Goal: Communication & Community: Ask a question

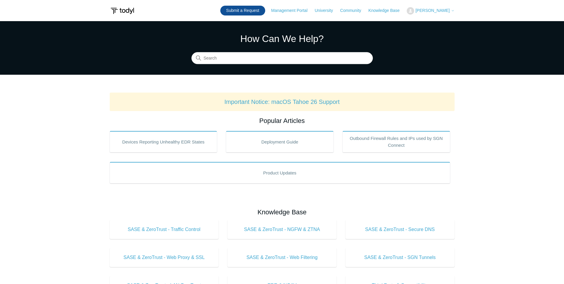
click at [265, 13] on link "Submit a Request" at bounding box center [242, 11] width 45 height 10
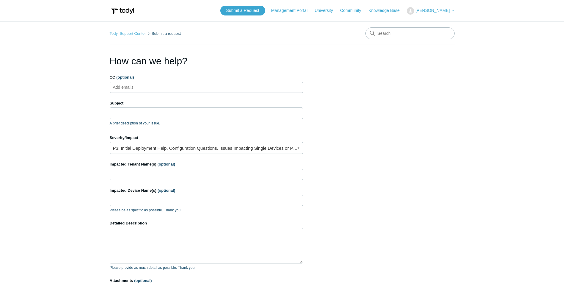
click at [136, 87] on input "CC (optional)" at bounding box center [128, 87] width 35 height 9
click at [139, 113] on input "Subject" at bounding box center [206, 112] width 193 height 11
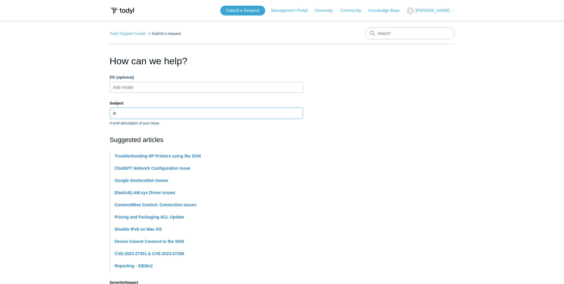
type input "I"
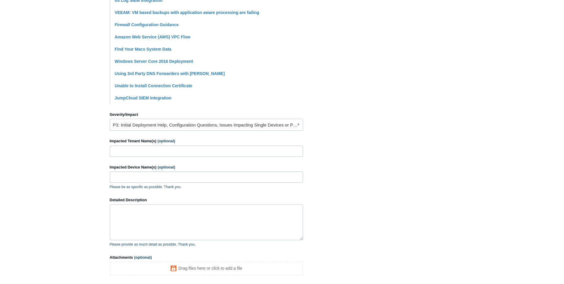
scroll to position [178, 0]
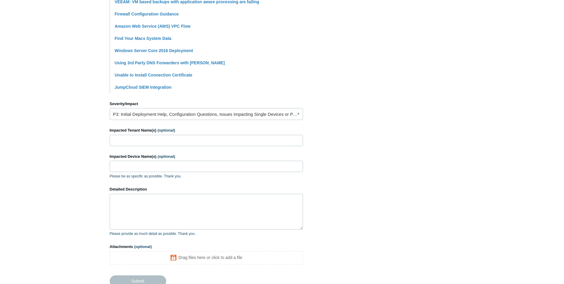
type input "advice needed"
click at [150, 112] on link "P3: Initial Deployment Help, Configuration Questions, Issues Impacting Single D…" at bounding box center [206, 114] width 193 height 12
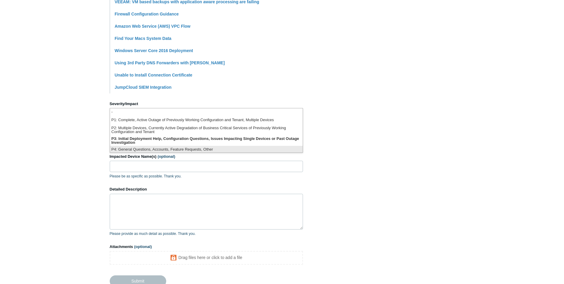
scroll to position [1, 0]
click at [156, 148] on li "P4: General Questions, Accounts, Feature Requests, Other" at bounding box center [206, 148] width 193 height 8
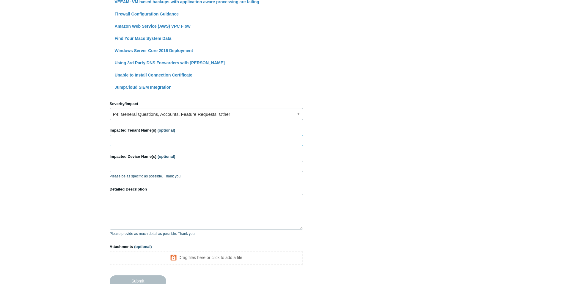
click at [147, 144] on input "Impacted Tenant Name(s) (optional)" at bounding box center [206, 140] width 193 height 11
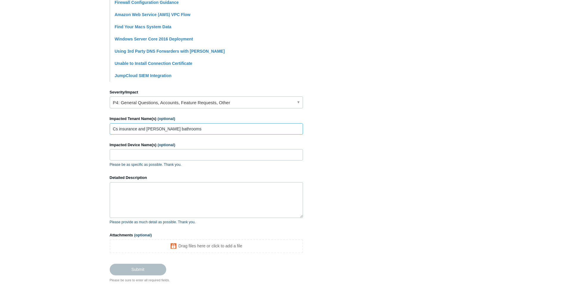
scroll to position [208, 0]
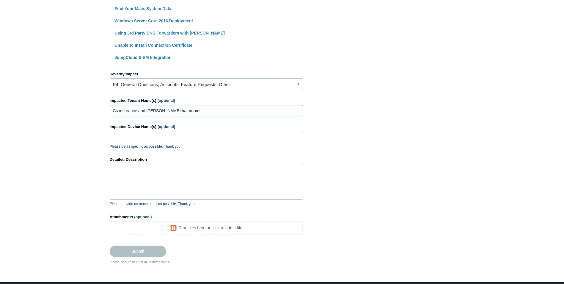
type input "Cs insurance and walton bathrooms"
click at [146, 175] on textarea "Detailed Description" at bounding box center [206, 182] width 193 height 36
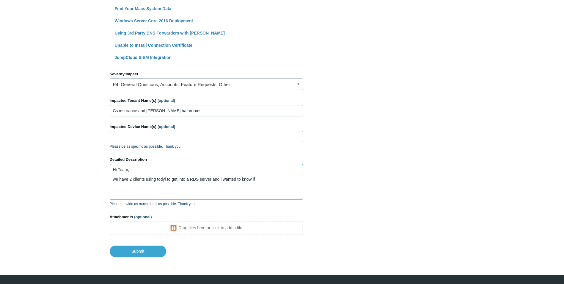
drag, startPoint x: 162, startPoint y: 181, endPoint x: 158, endPoint y: 181, distance: 4.8
click at [158, 181] on textarea "Hi Team, we have 2 clients using todyl to get into a RDS server and i wanted to…" at bounding box center [206, 182] width 193 height 36
click at [158, 180] on textarea "Hi Team, we have 2 clients using todyl to get into a RDS server and i wanted to…" at bounding box center [206, 182] width 193 height 36
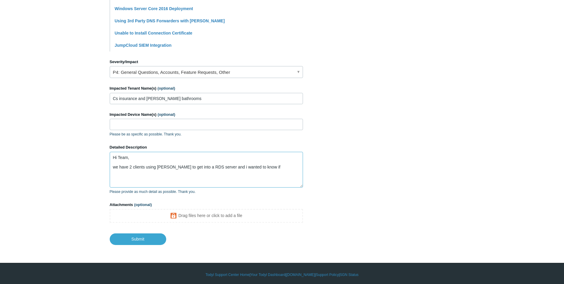
scroll to position [223, 0]
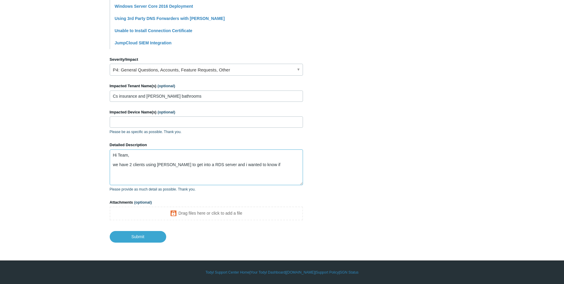
click at [213, 164] on textarea "Hi Team, we have 2 clients using Todyl to get into a RDS server and i wanted to…" at bounding box center [206, 167] width 193 height 36
click at [211, 164] on textarea "Hi Team, we have 2 clients using Todyl to get into a RDS server and i wanted to…" at bounding box center [206, 167] width 193 height 36
click at [212, 164] on textarea "Hi Team, we have 2 clients using Todyl to get into a RDS server and i wanted to…" at bounding box center [206, 167] width 193 height 36
click at [224, 165] on textarea "Hi Team, we have 2 clients using Todyl to get into a RDS servers and i wanted t…" at bounding box center [206, 167] width 193 height 36
click at [263, 163] on textarea "Hi Team, we have 2 clients using Todyl to get into a RDS servers and I wanted t…" at bounding box center [206, 167] width 193 height 36
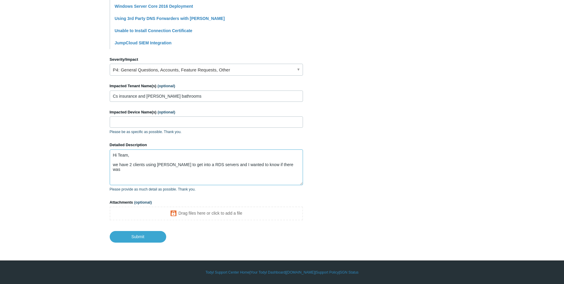
click at [280, 164] on textarea "Hi Team, we have 2 clients using Todyl to get into a RDS servers and I wanted t…" at bounding box center [206, 167] width 193 height 36
click at [132, 176] on textarea "Hi Team, we have 2 clients using Todyl to get into a RDS servers and I wanted t…" at bounding box center [206, 167] width 193 height 36
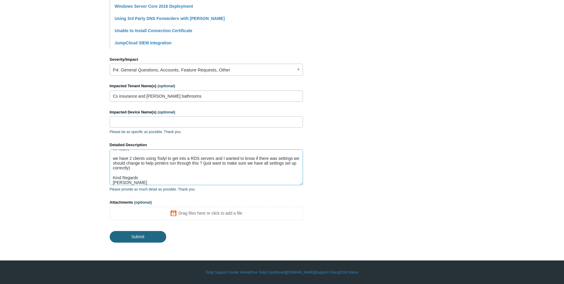
type textarea "Hi Team, we have 2 clients using Todyl to get into a RDS servers and I wanted t…"
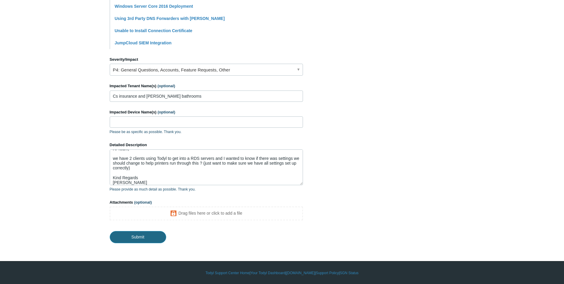
click at [146, 237] on input "Submit" at bounding box center [138, 237] width 56 height 12
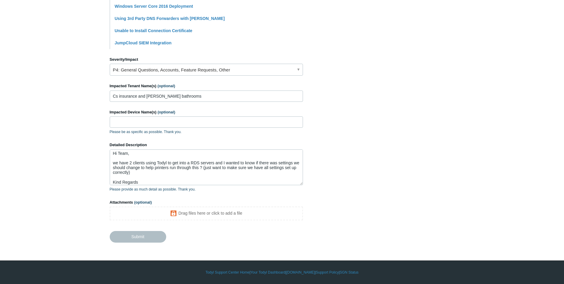
scroll to position [0, 0]
